Goal: Navigation & Orientation: Understand site structure

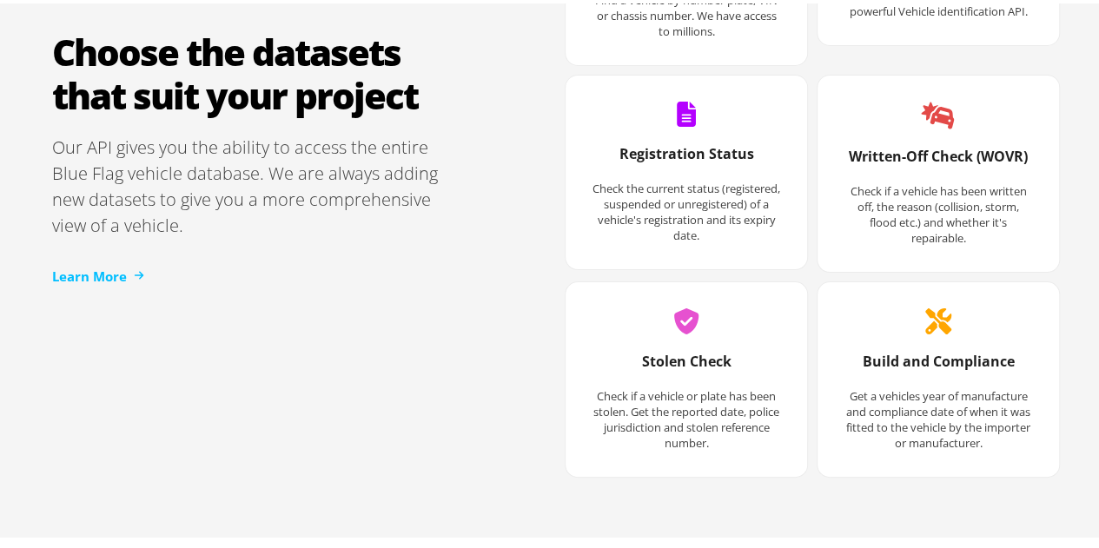
scroll to position [2432, 0]
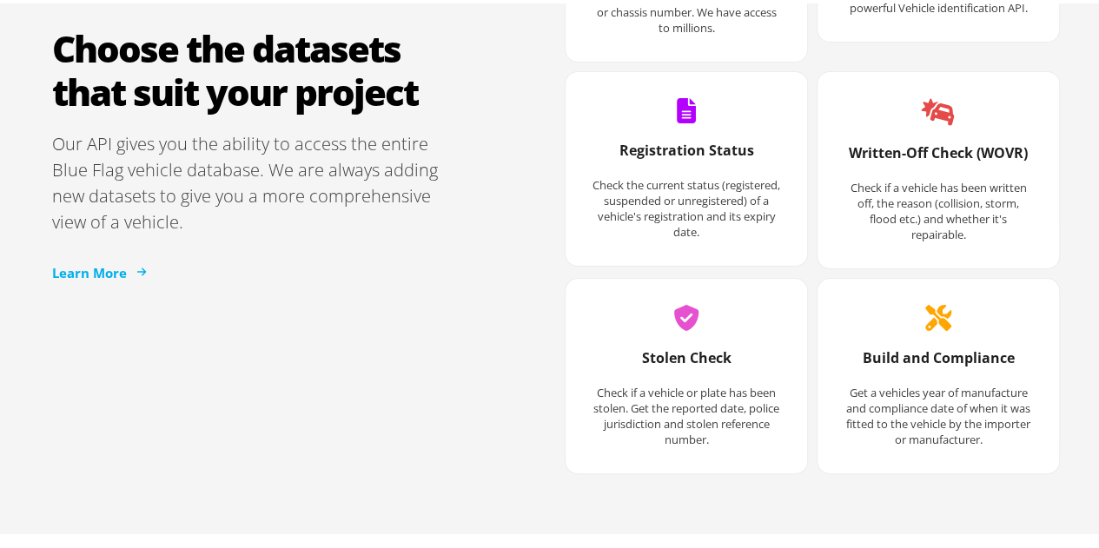
click at [92, 260] on link "Learn More" at bounding box center [98, 270] width 92 height 20
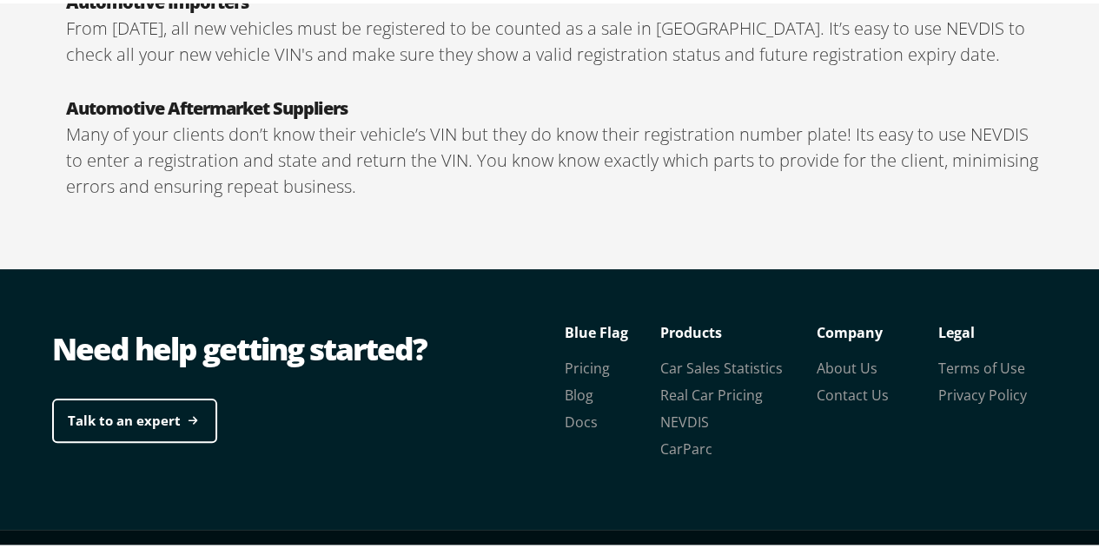
scroll to position [3195, 0]
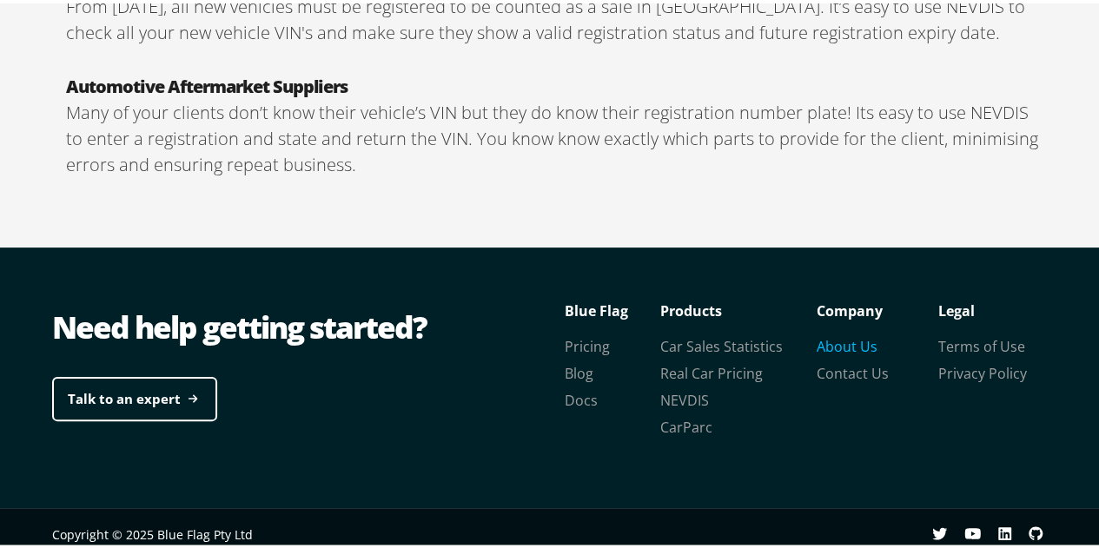
click at [851, 334] on link "About Us" at bounding box center [846, 343] width 61 height 19
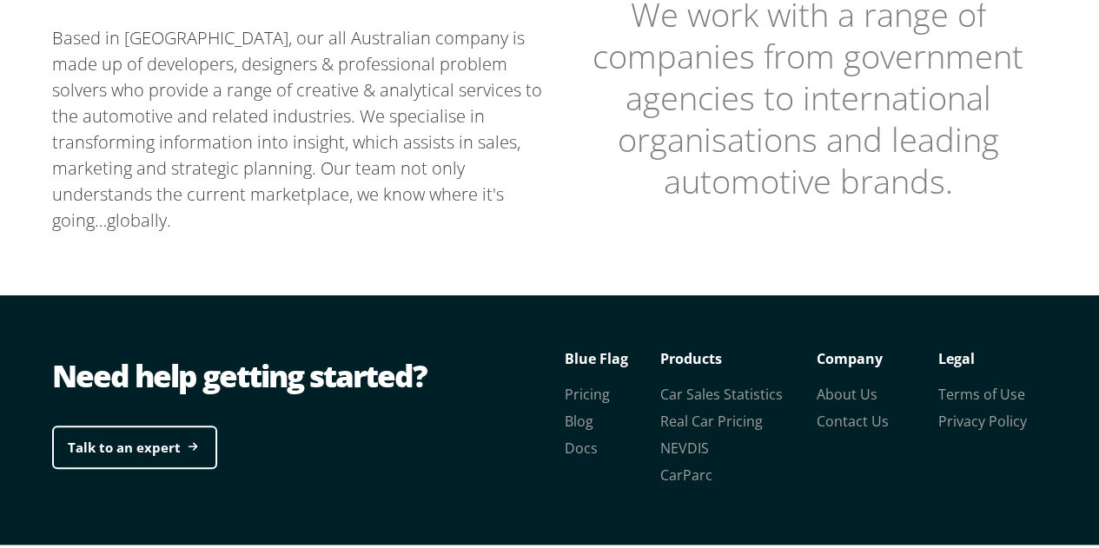
scroll to position [617, 0]
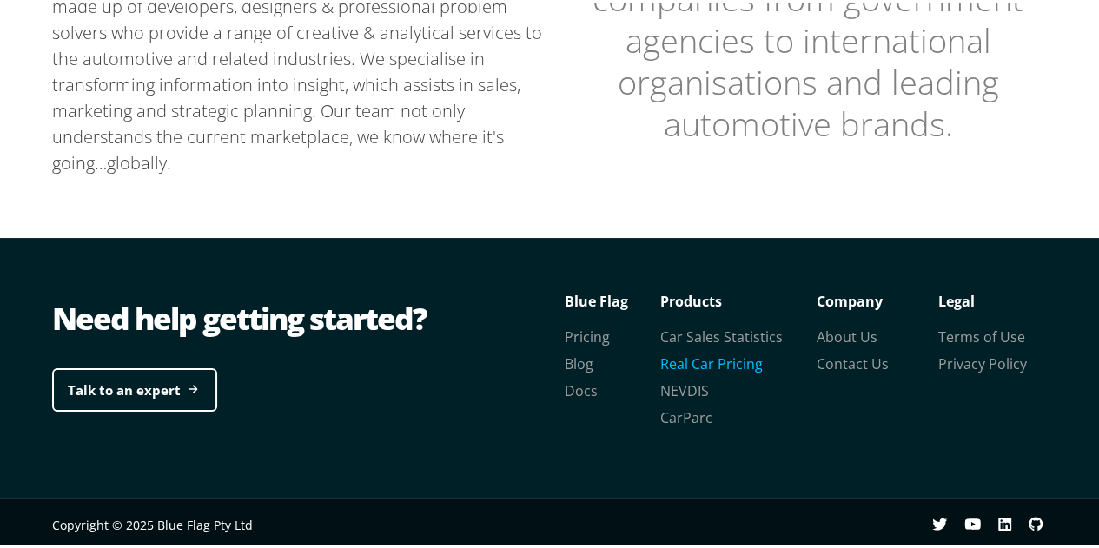
click at [675, 355] on link "Real Car Pricing" at bounding box center [711, 360] width 102 height 19
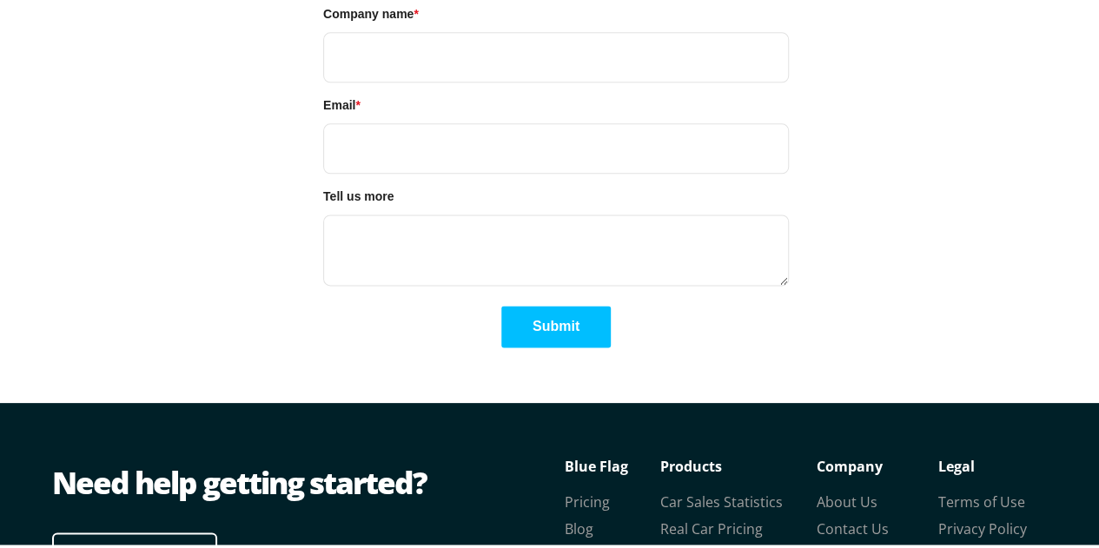
scroll to position [4471, 0]
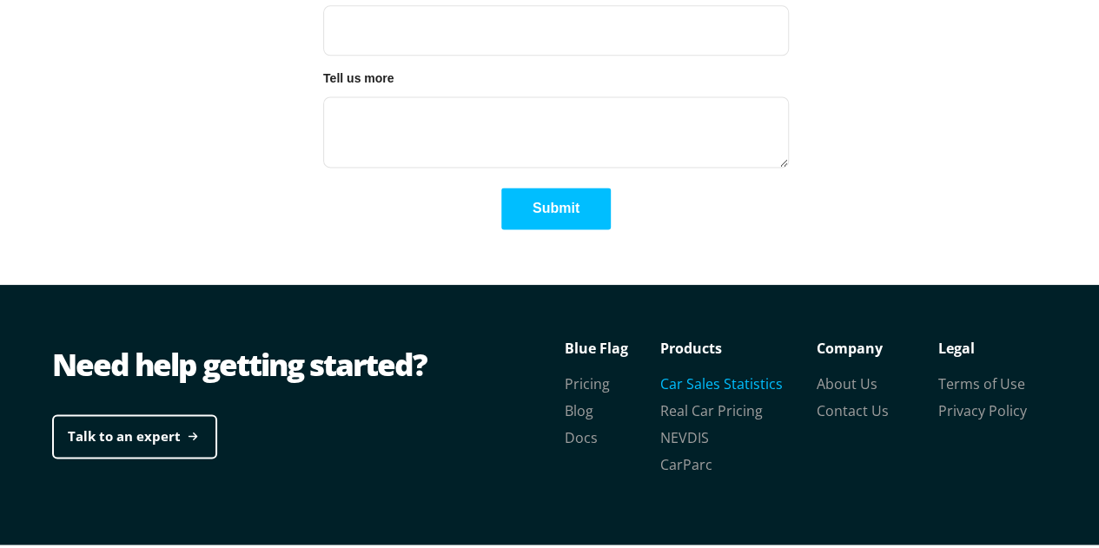
click at [694, 371] on link "Car Sales Statistics" at bounding box center [721, 380] width 122 height 19
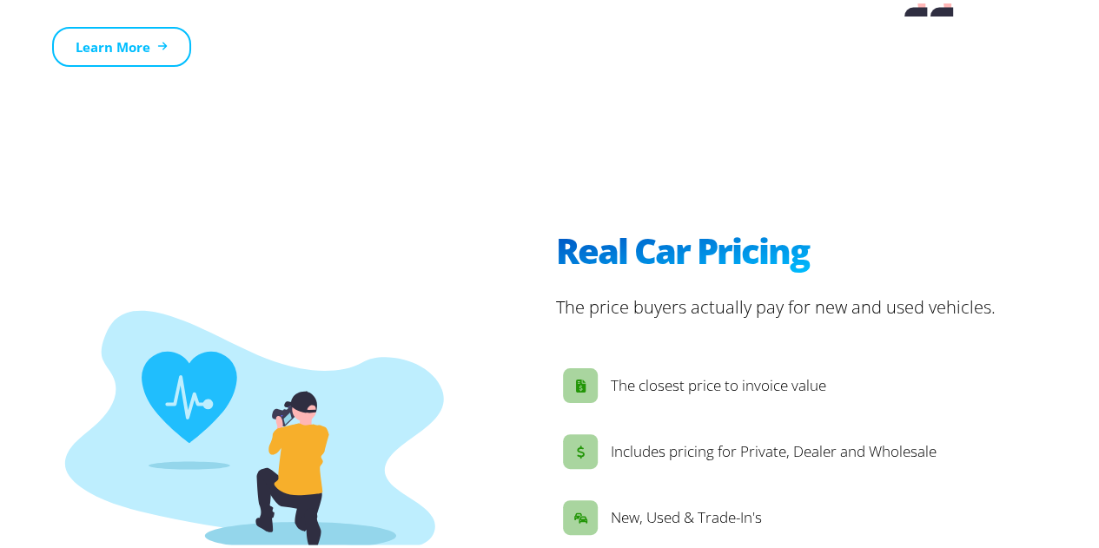
scroll to position [2606, 0]
